Goal: Task Accomplishment & Management: Manage account settings

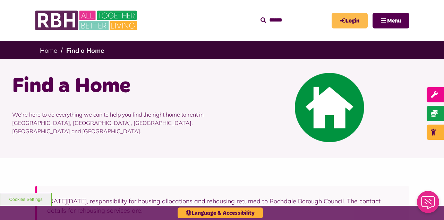
click at [352, 23] on link "Login" at bounding box center [349, 21] width 36 height 16
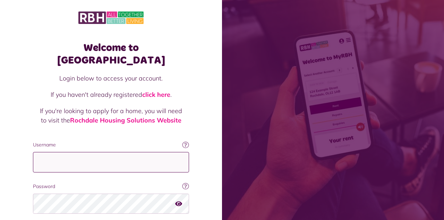
click at [143, 152] on input "Username" at bounding box center [111, 162] width 156 height 20
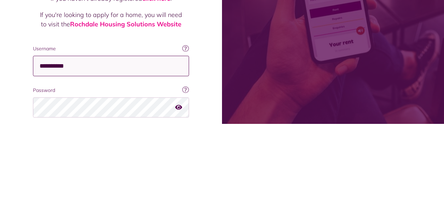
type input "**********"
